Goal: Find specific fact: Find contact information

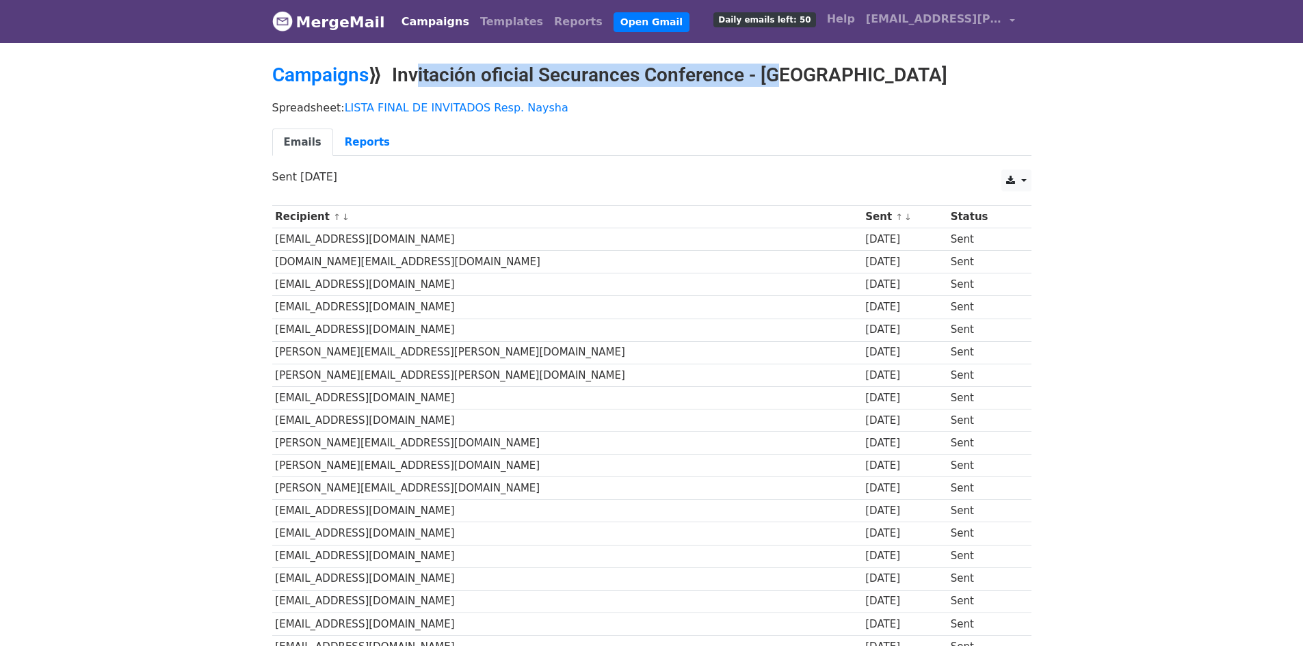
drag, startPoint x: 407, startPoint y: 73, endPoint x: 767, endPoint y: 82, distance: 359.9
click at [767, 82] on h2 "Campaigns ⟫ Invitación oficial Securances Conference - [GEOGRAPHIC_DATA]" at bounding box center [651, 75] width 759 height 23
drag, startPoint x: 398, startPoint y: 72, endPoint x: 843, endPoint y: 66, distance: 445.3
click at [843, 66] on h2 "Campaigns ⟫ Invitación oficial Securances Conference - [GEOGRAPHIC_DATA]" at bounding box center [651, 75] width 759 height 23
copy h2 "Invitación oficial Securances Conference - [GEOGRAPHIC_DATA]"
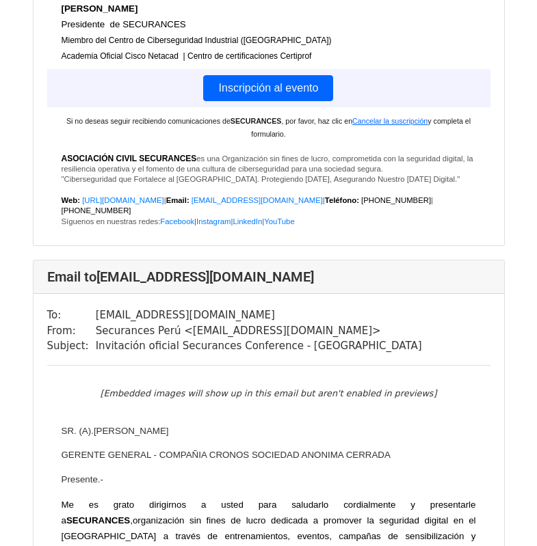
scroll to position [45292, 0]
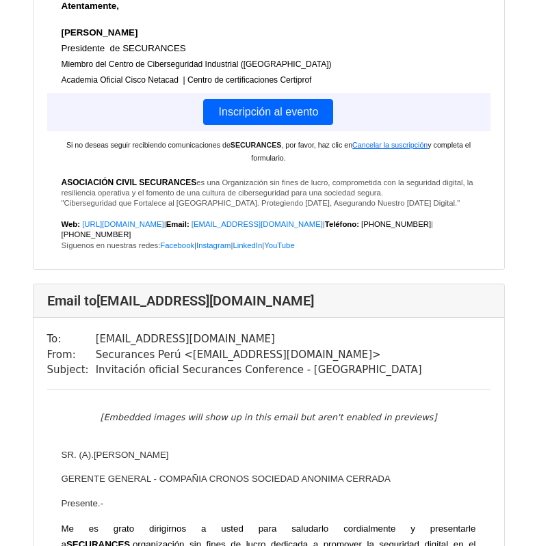
drag, startPoint x: 88, startPoint y: 185, endPoint x: 278, endPoint y: 188, distance: 190.8
copy tr "asistentegerencia@envasadoramajes.com"
